Goal: Task Accomplishment & Management: Complete application form

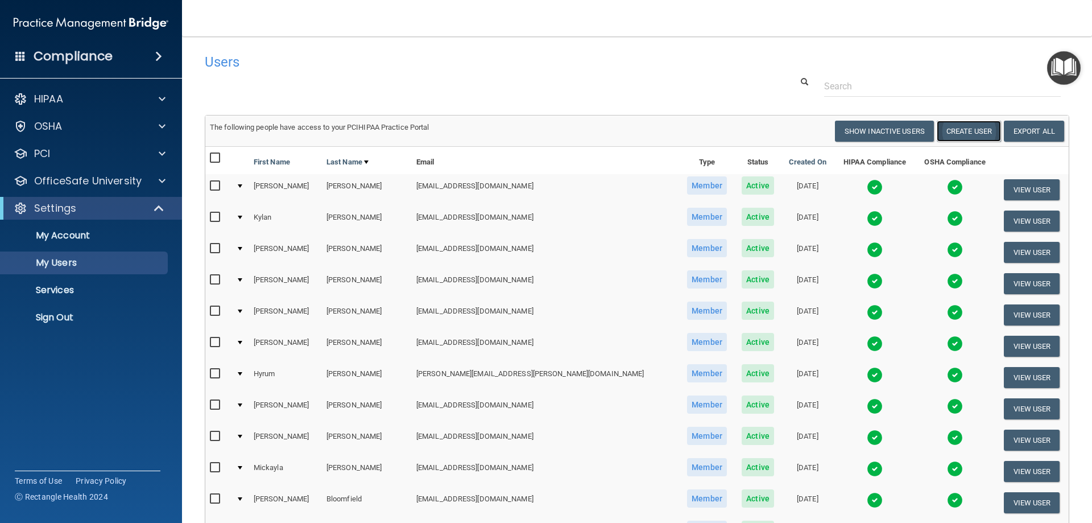
click at [948, 134] on button "Create User" at bounding box center [969, 131] width 64 height 21
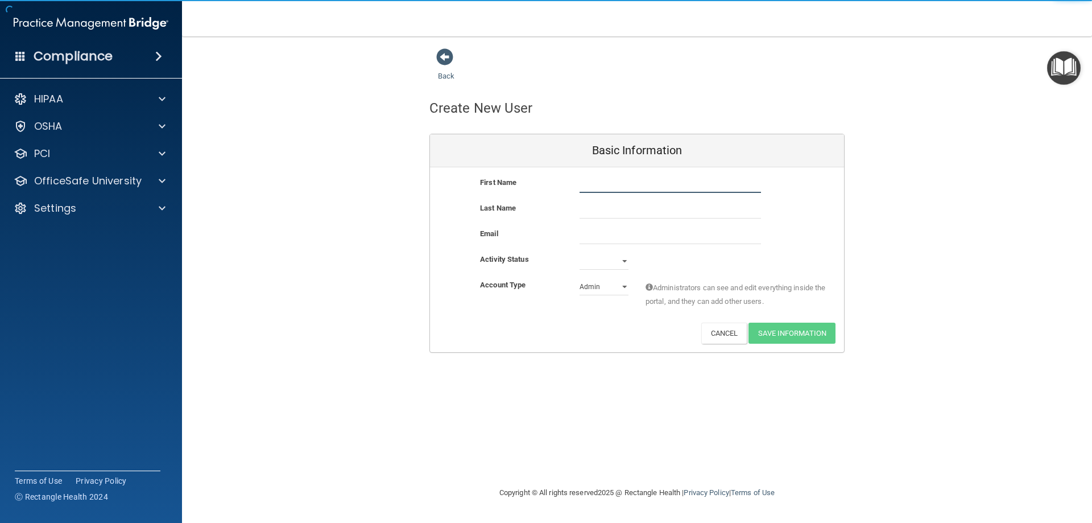
click at [656, 183] on input "text" at bounding box center [669, 184] width 181 height 17
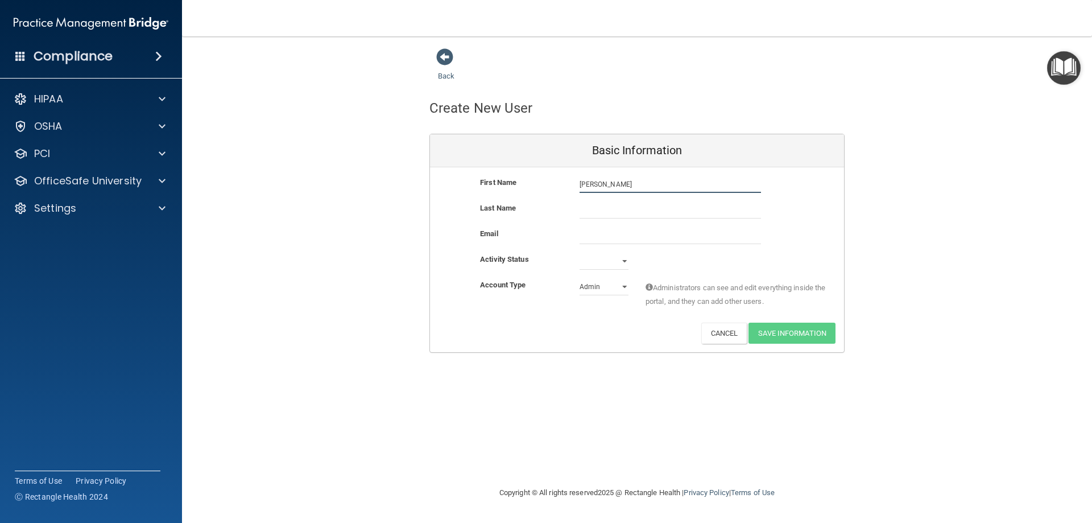
type input "[PERSON_NAME]"
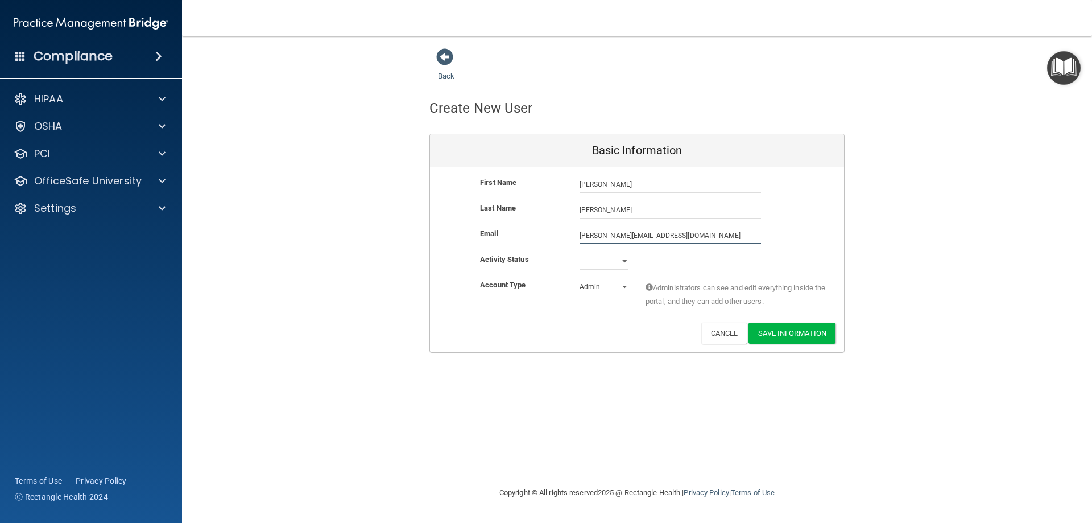
type input "[PERSON_NAME][EMAIL_ADDRESS][DOMAIN_NAME]"
click at [625, 261] on select "Active Inactive" at bounding box center [603, 260] width 49 height 17
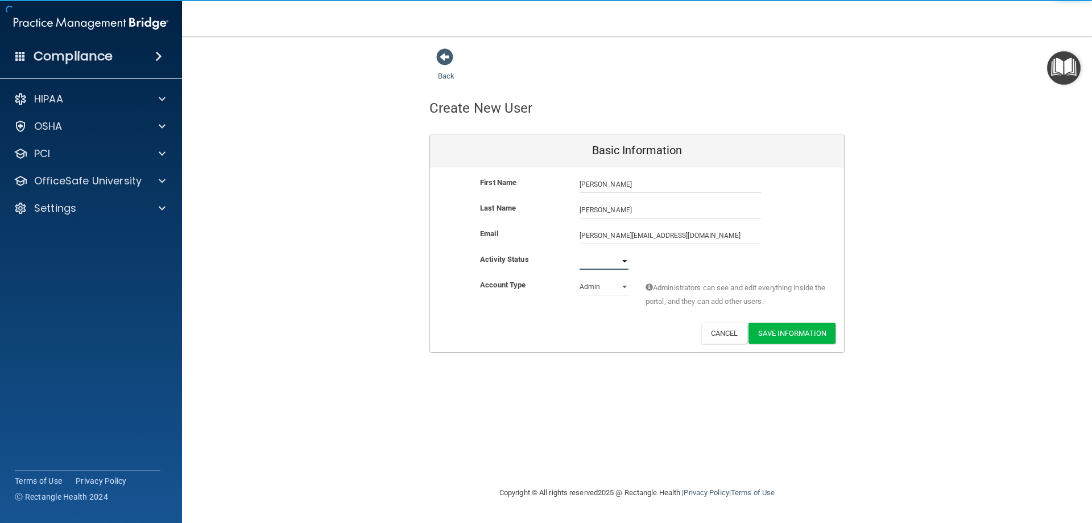
select select "active"
click at [579, 252] on select "Active Inactive" at bounding box center [603, 260] width 49 height 17
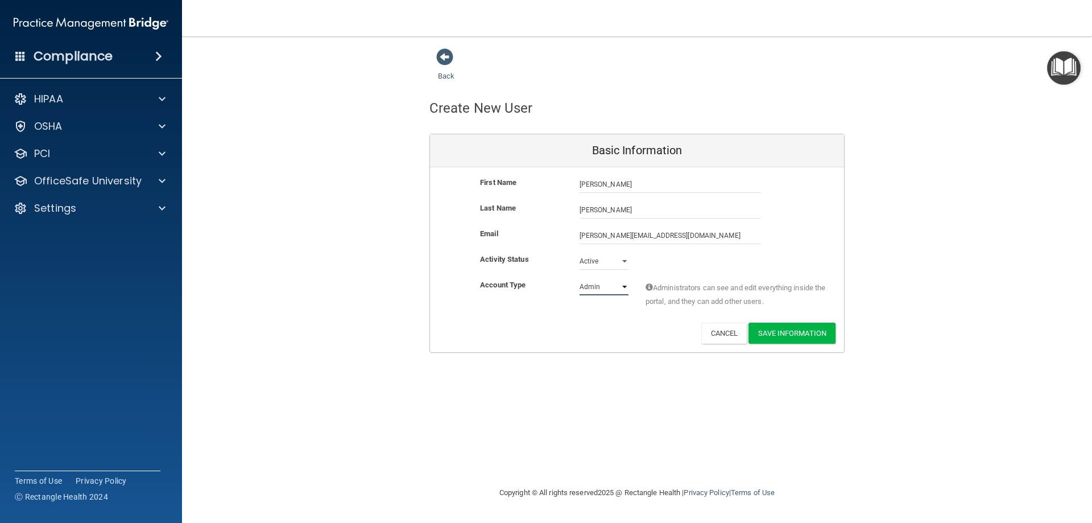
click at [607, 288] on select "Admin Member" at bounding box center [603, 286] width 49 height 17
select select "practice_member"
click at [579, 278] on select "Admin Member" at bounding box center [603, 286] width 49 height 17
click at [800, 329] on button "Save Information" at bounding box center [791, 332] width 87 height 21
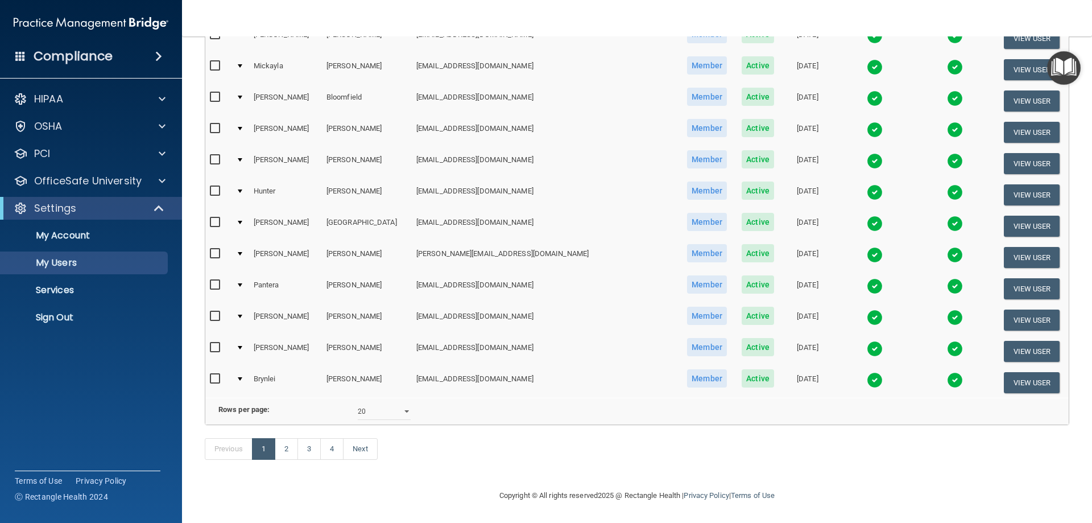
scroll to position [462, 0]
click at [405, 406] on select "10 20 30 40 all" at bounding box center [384, 411] width 53 height 17
select select "64"
click at [358, 403] on select "10 20 30 40 all" at bounding box center [384, 411] width 53 height 17
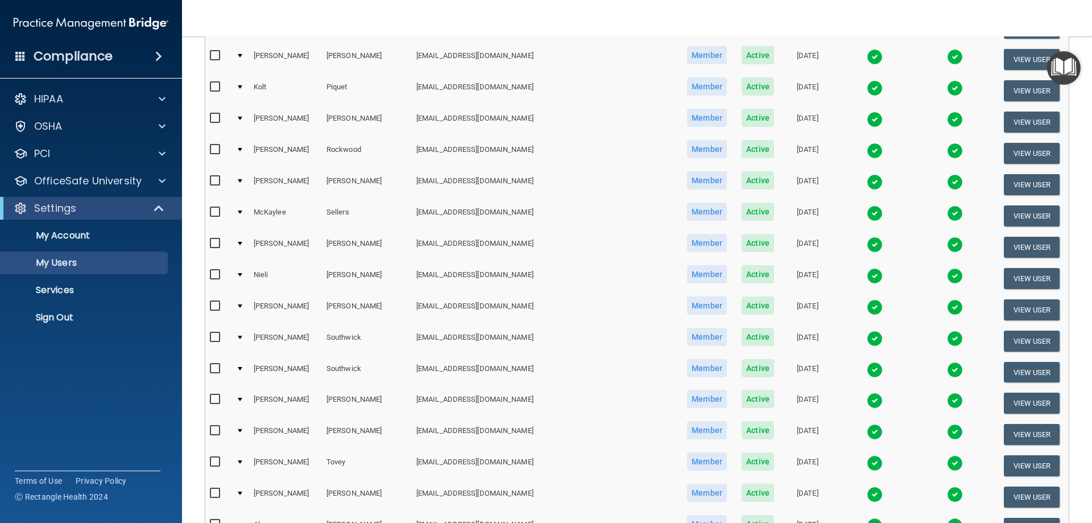
scroll to position [1535, 0]
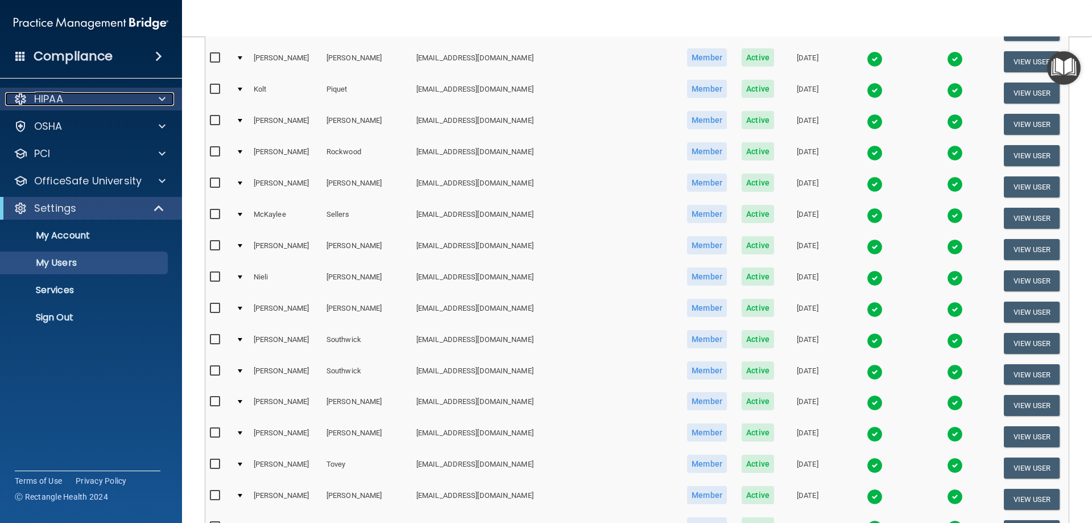
click at [57, 97] on p "HIPAA" at bounding box center [48, 99] width 29 height 14
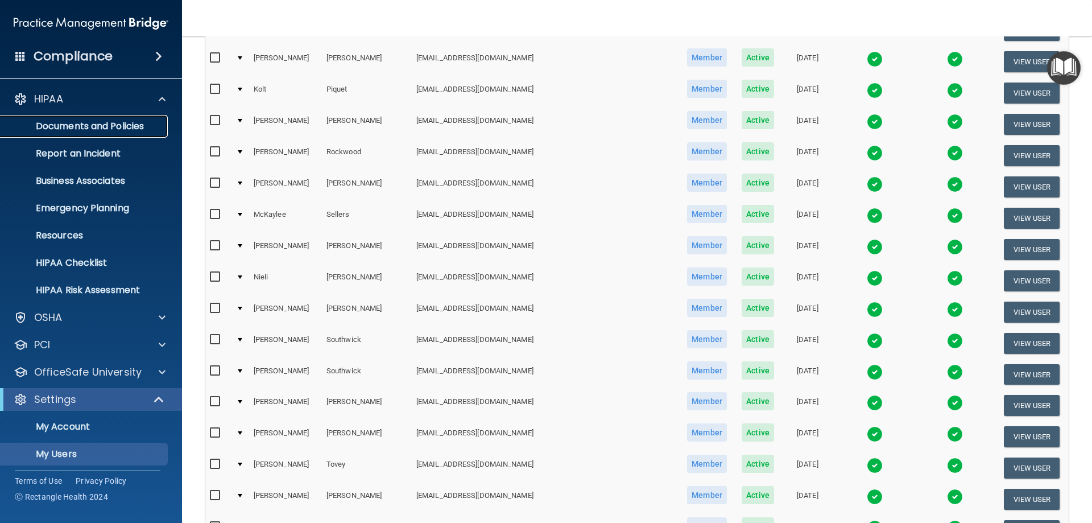
click at [67, 122] on p "Documents and Policies" at bounding box center [84, 126] width 155 height 11
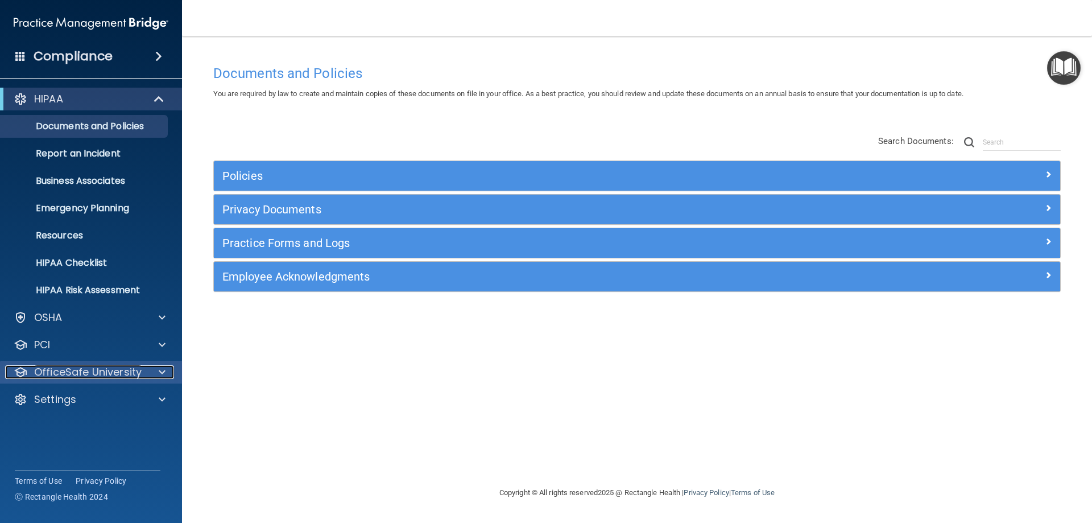
click at [75, 373] on p "OfficeSafe University" at bounding box center [87, 372] width 107 height 14
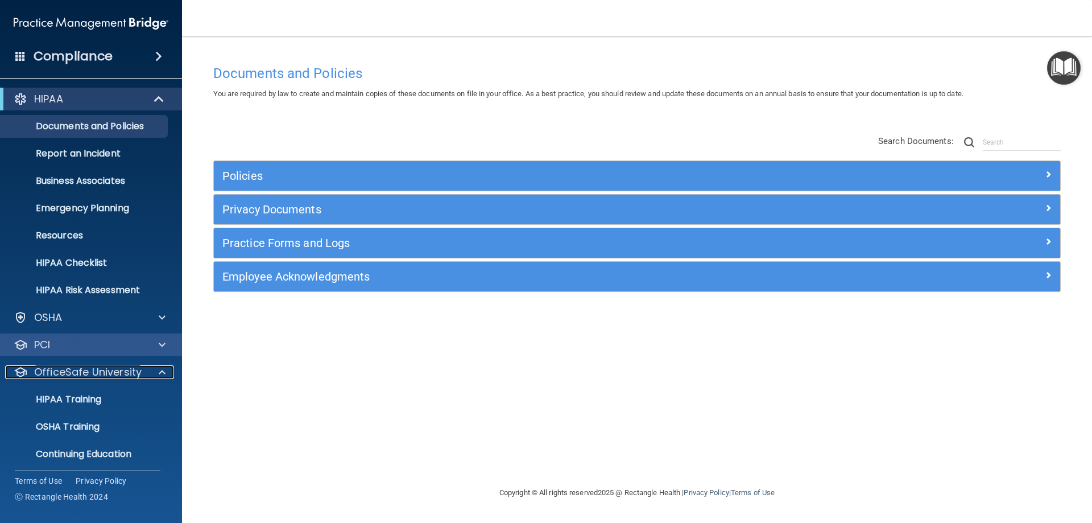
scroll to position [31, 0]
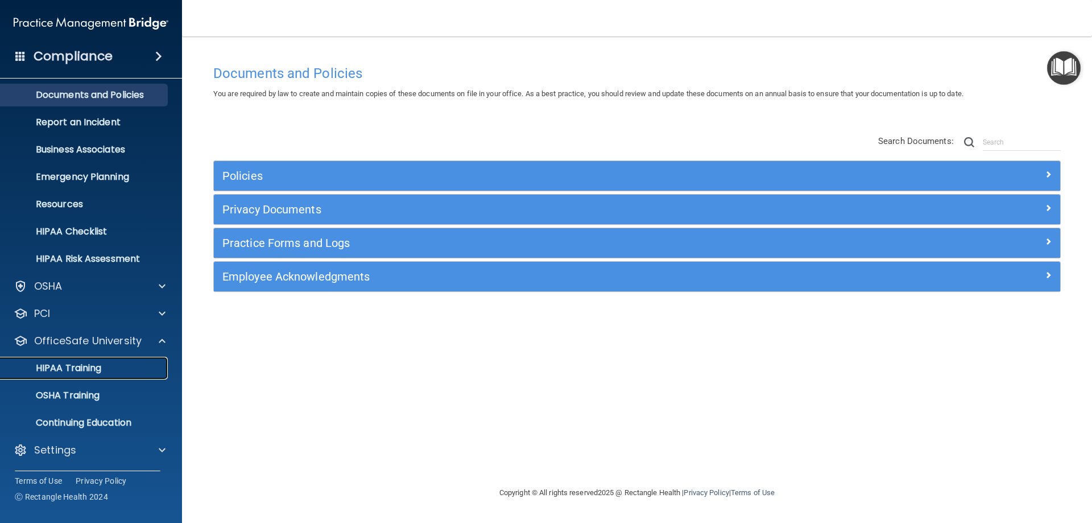
click at [73, 371] on p "HIPAA Training" at bounding box center [54, 367] width 94 height 11
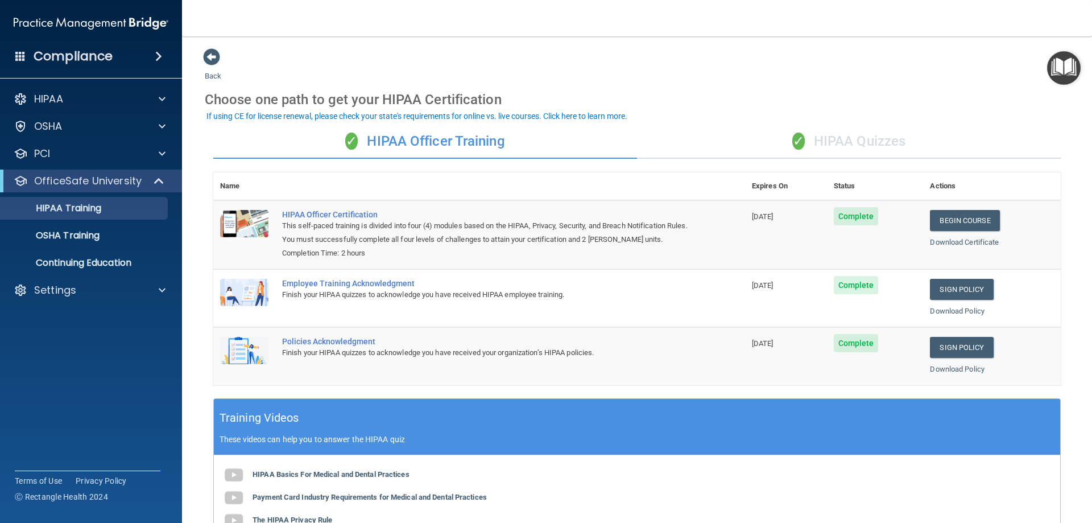
drag, startPoint x: 844, startPoint y: 147, endPoint x: 828, endPoint y: 154, distance: 17.8
click at [841, 146] on div "✓ HIPAA Quizzes" at bounding box center [849, 142] width 424 height 34
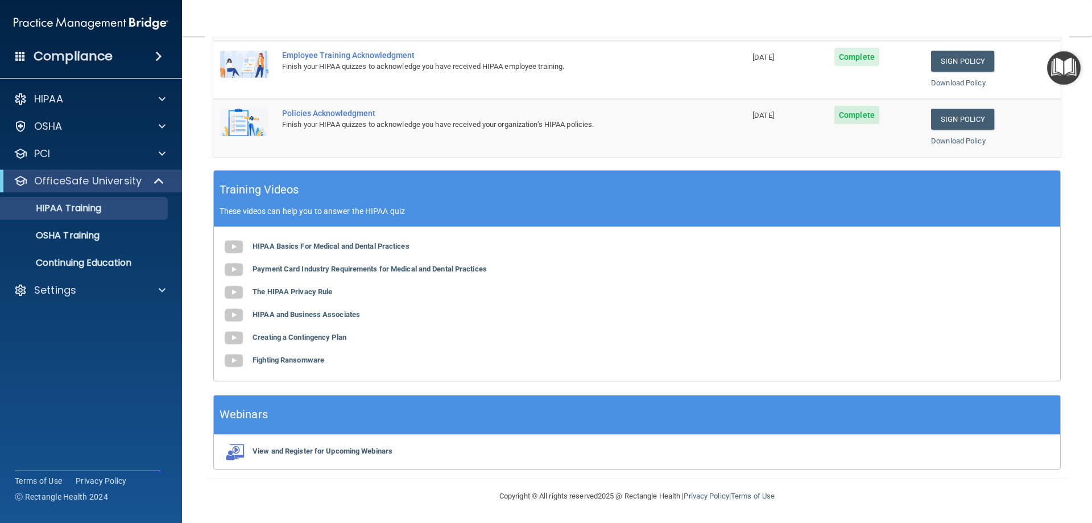
scroll to position [334, 0]
click at [61, 236] on p "OSHA Training" at bounding box center [53, 235] width 92 height 11
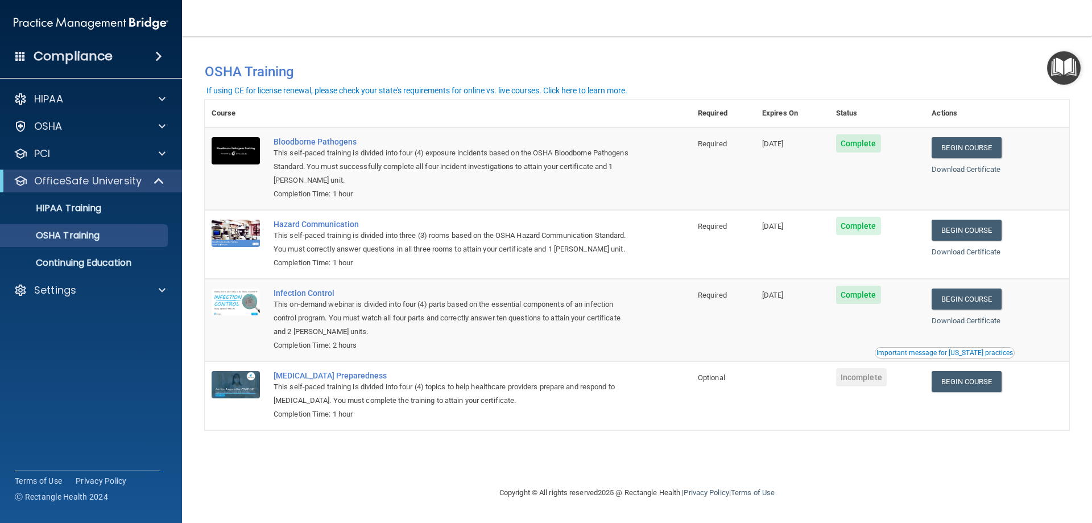
click at [75, 302] on div "HIPAA Documents and Policies Report an Incident Business Associates Emergency P…" at bounding box center [91, 196] width 183 height 227
click at [70, 296] on p "Settings" at bounding box center [55, 290] width 42 height 14
click at [60, 344] on p "My Users" at bounding box center [84, 344] width 155 height 11
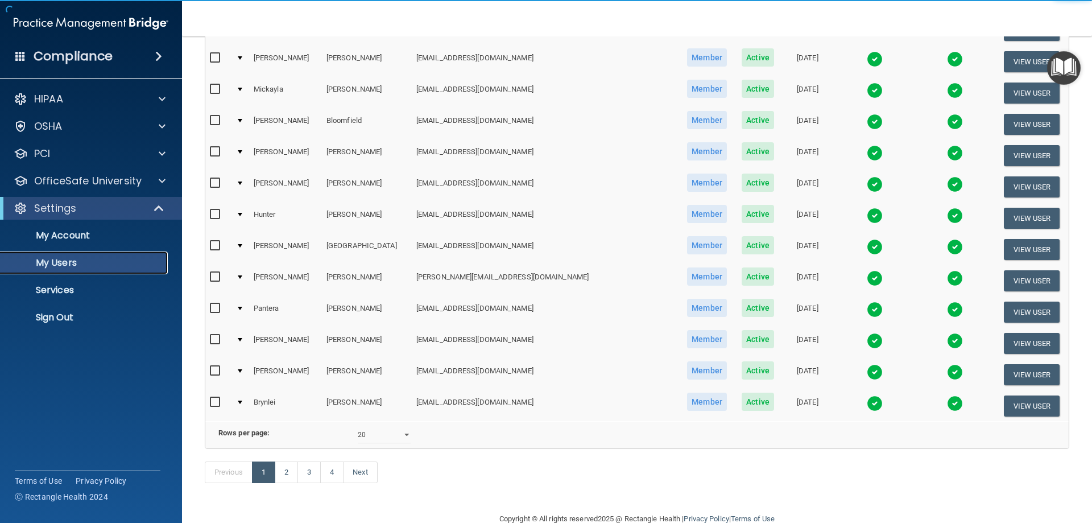
scroll to position [398, 0]
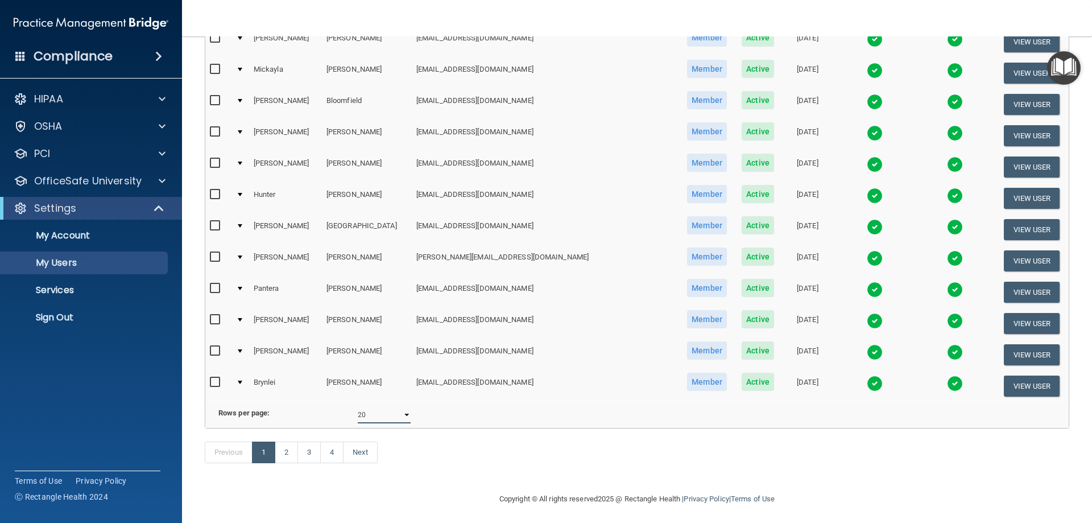
click at [399, 423] on select "10 20 30 40 all" at bounding box center [384, 414] width 53 height 17
select select "64"
click at [358, 415] on select "10 20 30 40 all" at bounding box center [384, 414] width 53 height 17
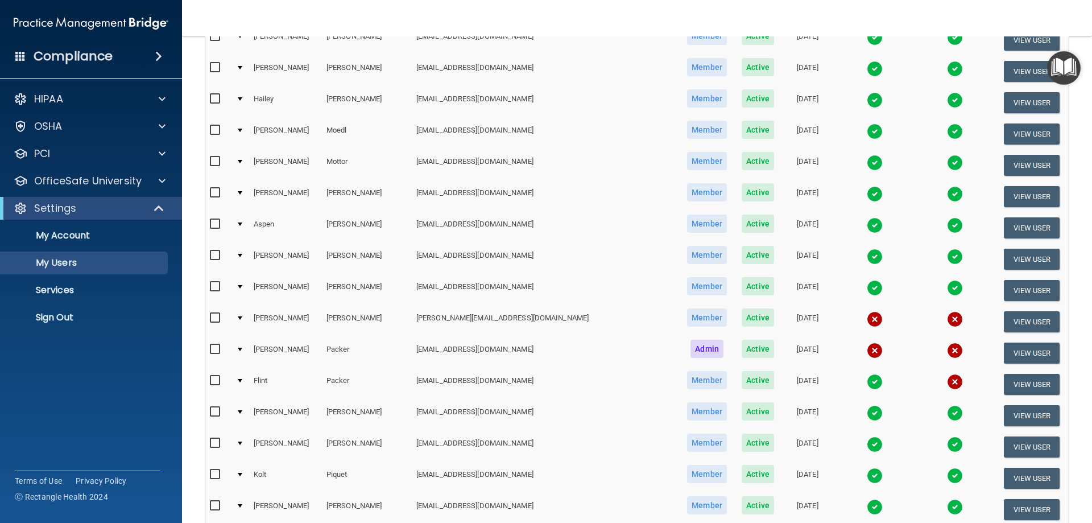
scroll to position [1194, 0]
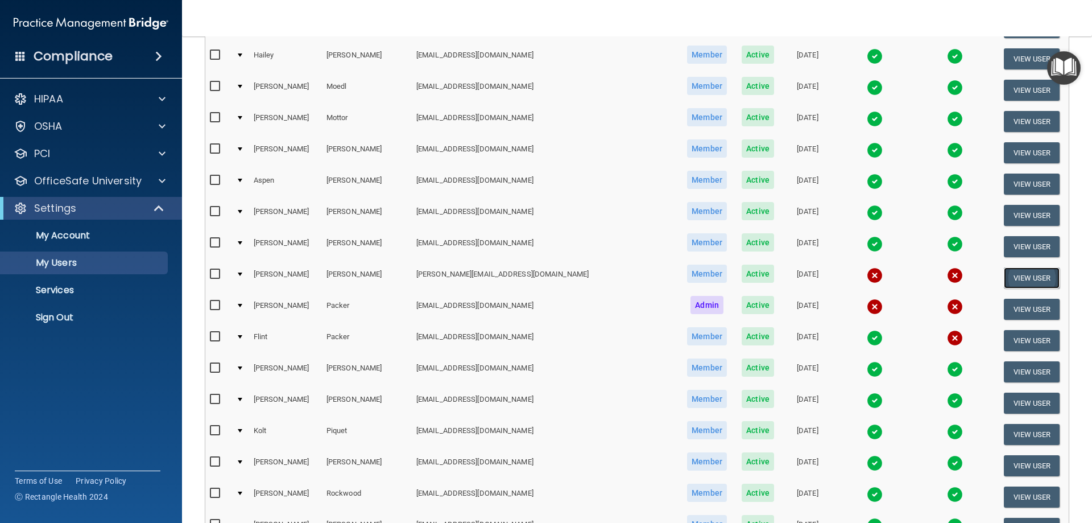
click at [1006, 277] on button "View User" at bounding box center [1032, 277] width 56 height 21
